Goal: Complete application form

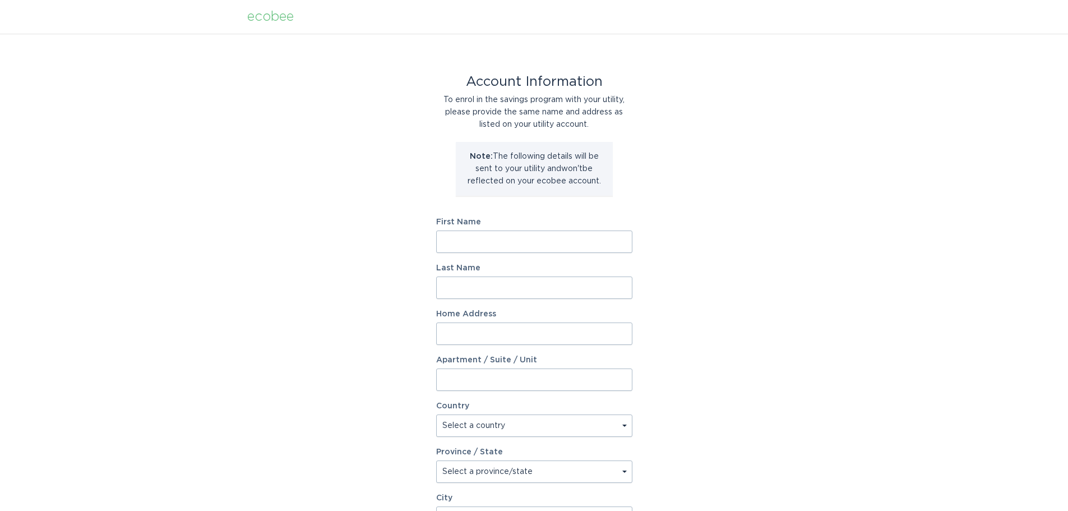
click at [516, 247] on input "First Name" at bounding box center [534, 241] width 196 height 22
type input "[PERSON_NAME]"
type input "Shankling"
type input "4284 [GEOGRAPHIC_DATA]"
select select "US"
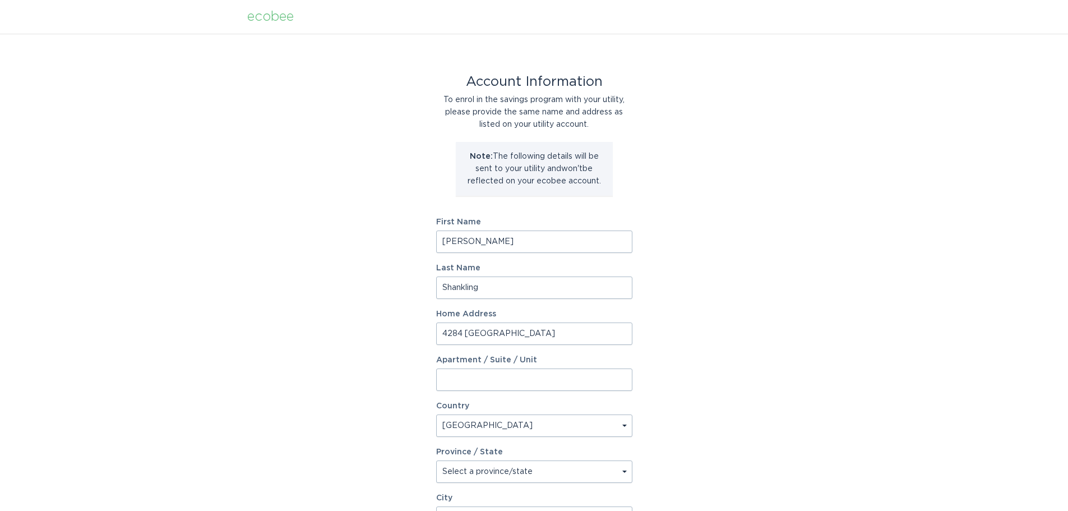
type input "[US_STATE][GEOGRAPHIC_DATA]"
type input "80922"
select select "CO"
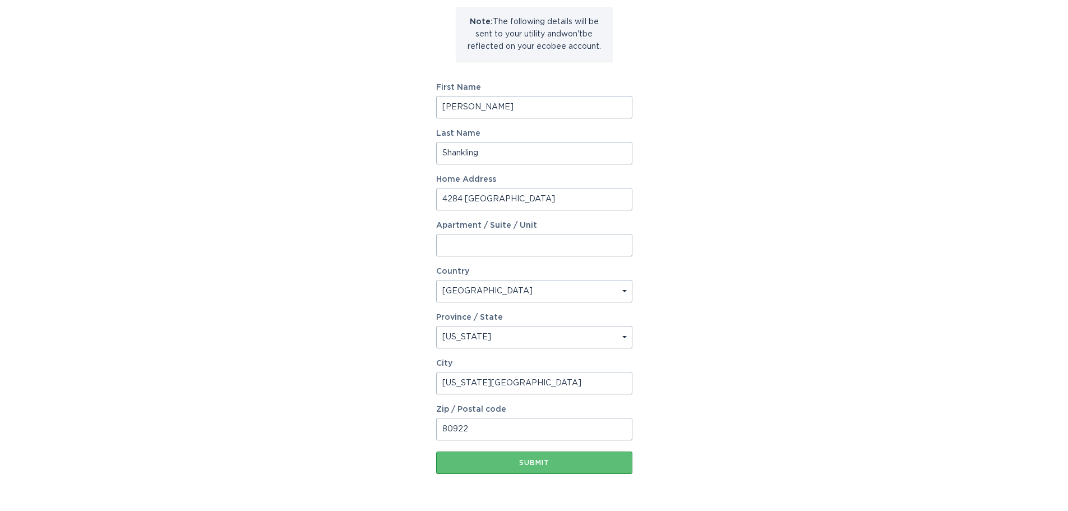
scroll to position [168, 0]
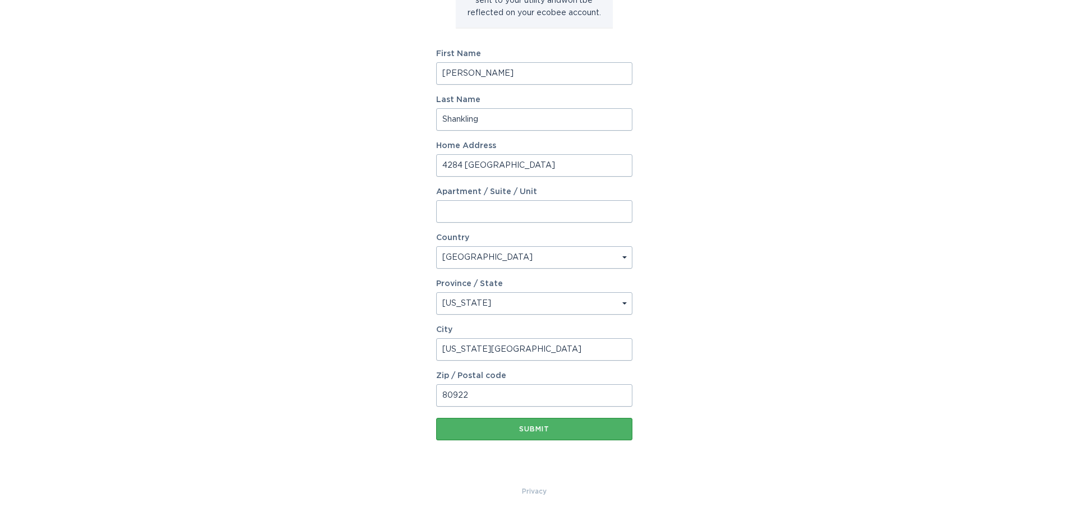
click at [568, 423] on button "Submit" at bounding box center [534, 429] width 196 height 22
